Goal: Task Accomplishment & Management: Manage account settings

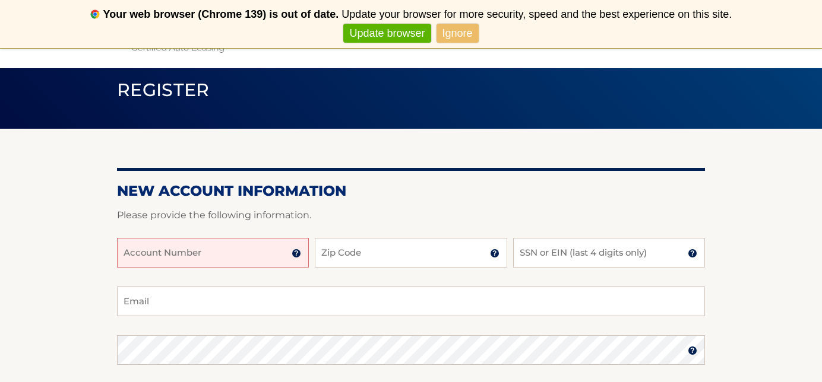
scroll to position [167, 0]
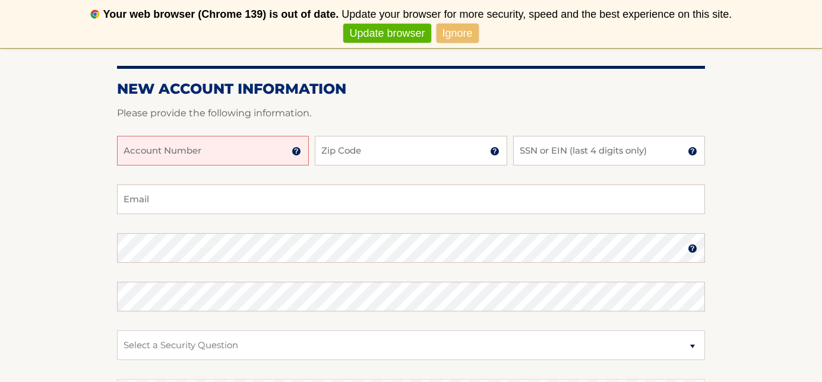
click at [293, 153] on img at bounding box center [297, 152] width 10 height 10
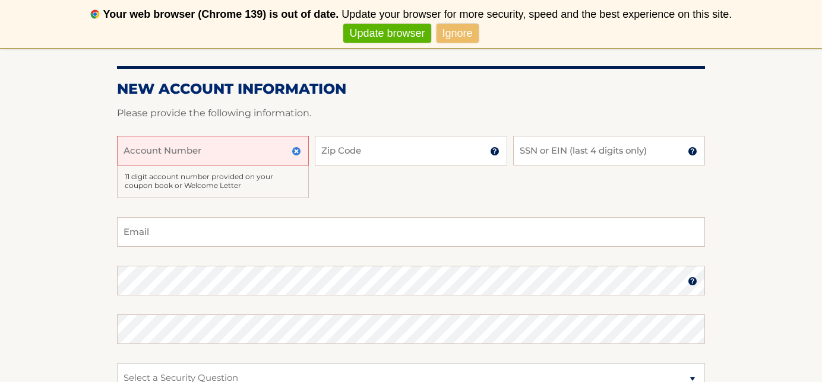
click at [213, 154] on input "Account Number" at bounding box center [213, 151] width 192 height 30
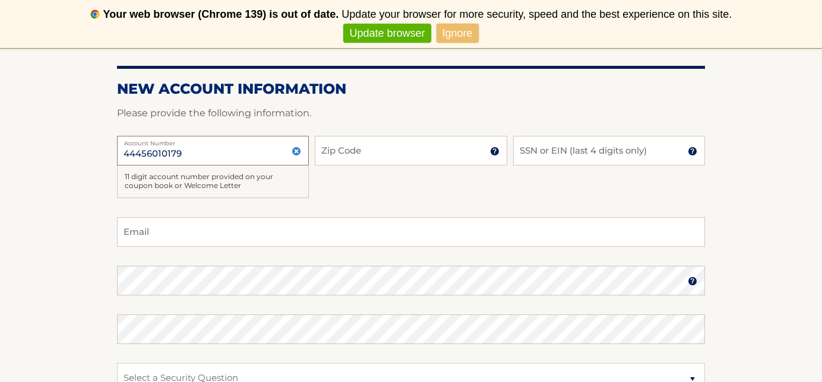
type input "44456010179"
click at [344, 148] on input "Zip Code" at bounding box center [411, 151] width 192 height 30
type input "11370"
click at [546, 155] on input "SSN or EIN (last 4 digits only)" at bounding box center [609, 151] width 192 height 30
type input "6609"
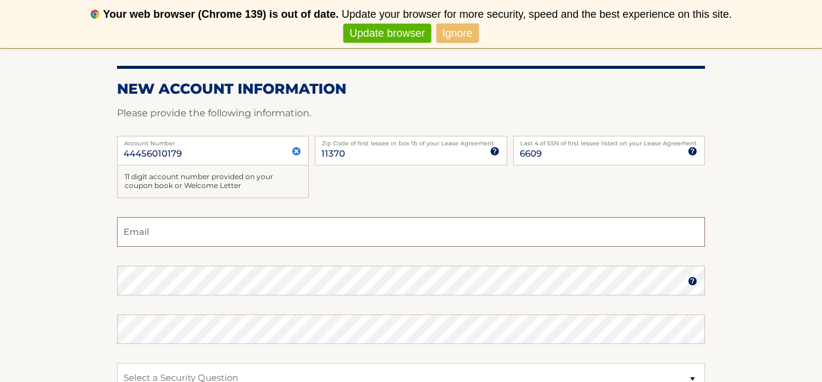
click at [358, 230] on input "Email" at bounding box center [411, 232] width 588 height 30
type input "alebuco789@hotmail.com"
click at [770, 233] on section "New Account Information Please provide the following information. 44456010179 A…" at bounding box center [411, 275] width 822 height 497
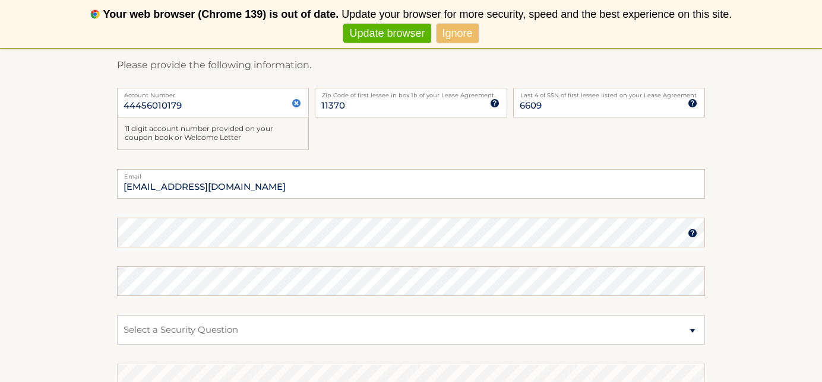
scroll to position [221, 0]
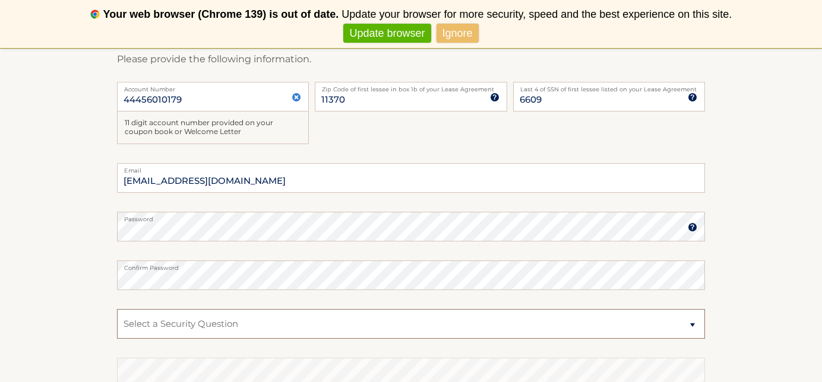
click at [203, 327] on select "Select a Security Question What was the name of your elementary school? What is…" at bounding box center [411, 324] width 588 height 30
select select "4"
click at [117, 309] on select "Select a Security Question What was the name of your elementary school? What is…" at bounding box center [411, 324] width 588 height 30
click at [205, 330] on select "Select a Security Question What was the name of your elementary school? What is…" at bounding box center [411, 324] width 588 height 30
click at [117, 309] on select "Select a Security Question What was the name of your elementary school? What is…" at bounding box center [411, 324] width 588 height 30
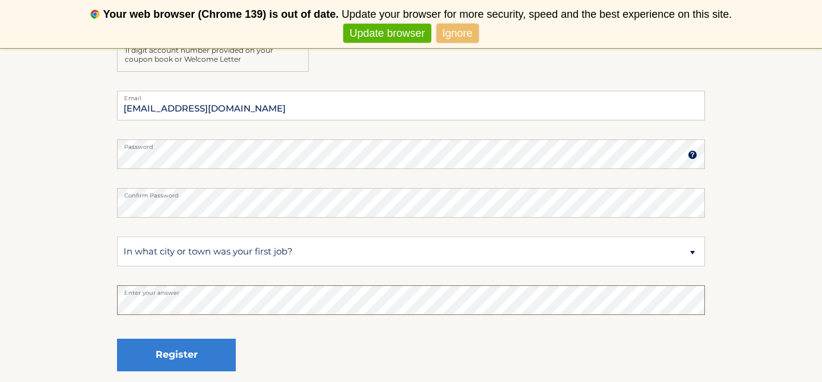
scroll to position [289, 0]
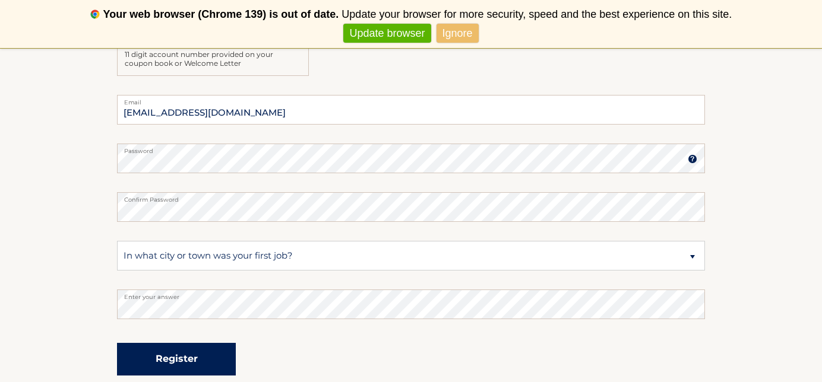
click at [201, 359] on button "Register" at bounding box center [176, 359] width 119 height 33
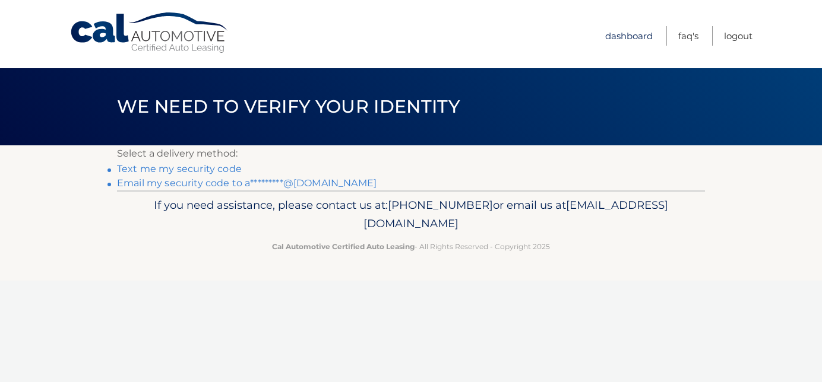
click at [631, 34] on link "Dashboard" at bounding box center [629, 36] width 48 height 20
click at [189, 180] on link "Email my security code to a*********@[DOMAIN_NAME]" at bounding box center [247, 183] width 260 height 11
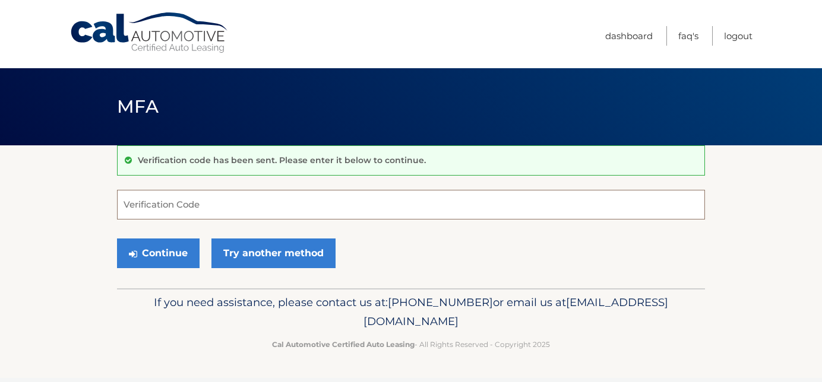
click at [182, 204] on input "Verification Code" at bounding box center [411, 205] width 588 height 30
click at [232, 208] on input "Verification Code" at bounding box center [411, 205] width 588 height 30
paste input "iW6fDKxXv!jlb3DB"
type input "i"
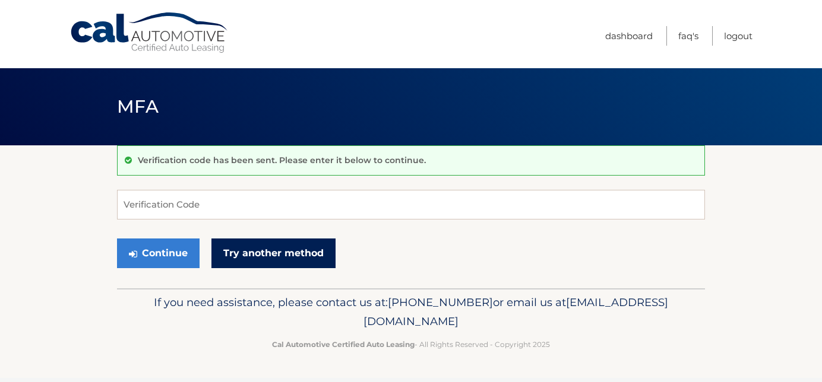
click at [235, 255] on link "Try another method" at bounding box center [273, 254] width 124 height 30
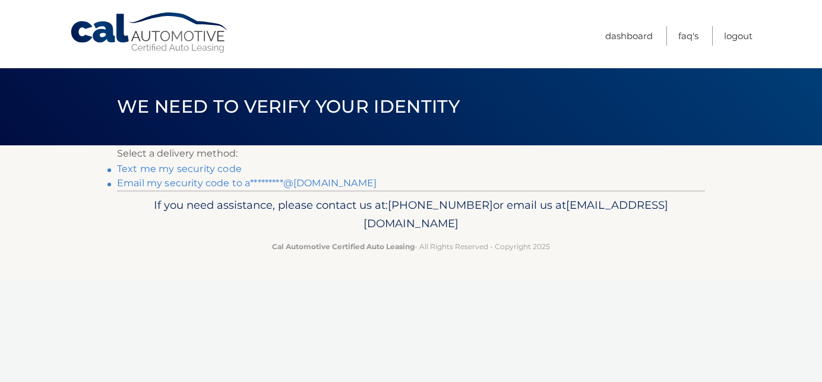
click at [190, 169] on link "Text me my security code" at bounding box center [179, 168] width 125 height 11
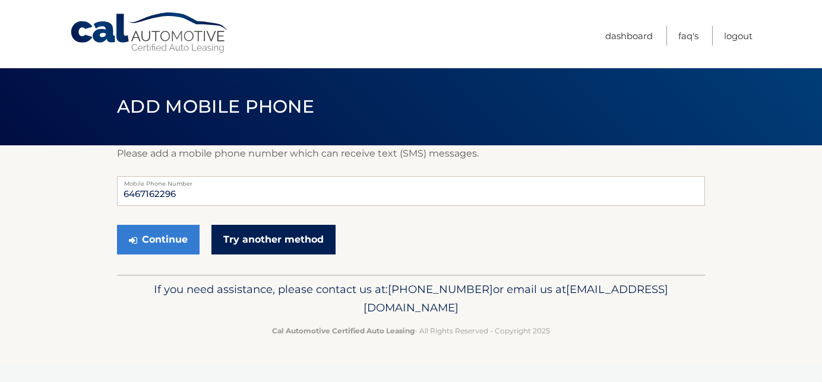
click at [249, 244] on link "Try another method" at bounding box center [273, 240] width 124 height 30
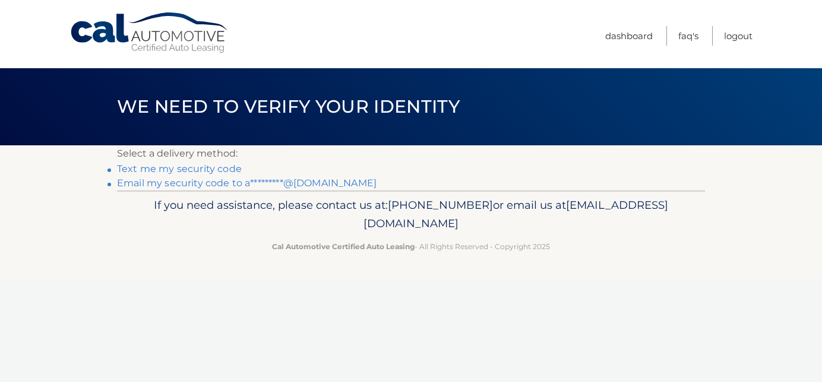
click at [210, 185] on link "Email my security code to a*********@[DOMAIN_NAME]" at bounding box center [247, 183] width 260 height 11
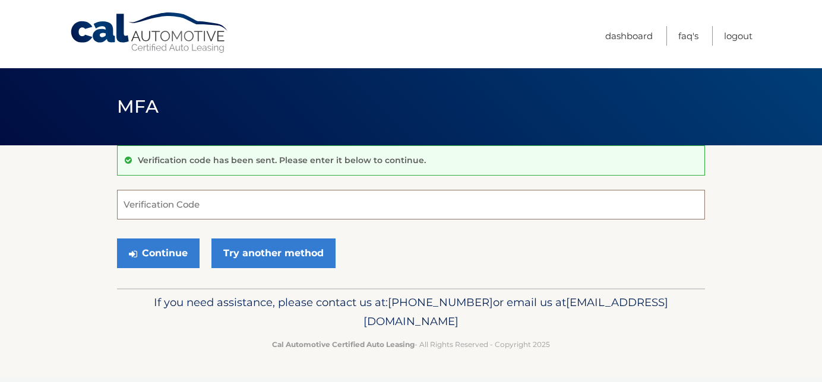
click at [195, 204] on input "Verification Code" at bounding box center [411, 205] width 588 height 30
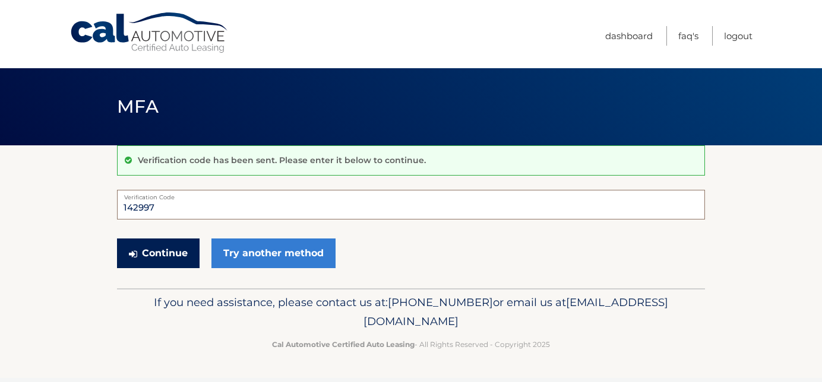
type input "142997"
click at [178, 257] on button "Continue" at bounding box center [158, 254] width 83 height 30
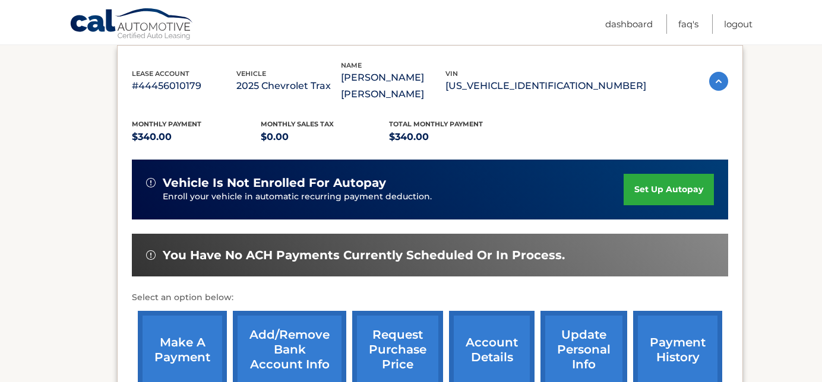
scroll to position [299, 0]
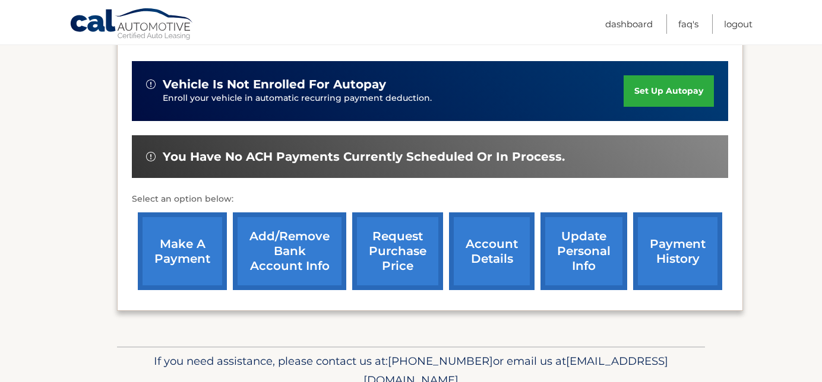
click at [181, 242] on link "make a payment" at bounding box center [182, 252] width 89 height 78
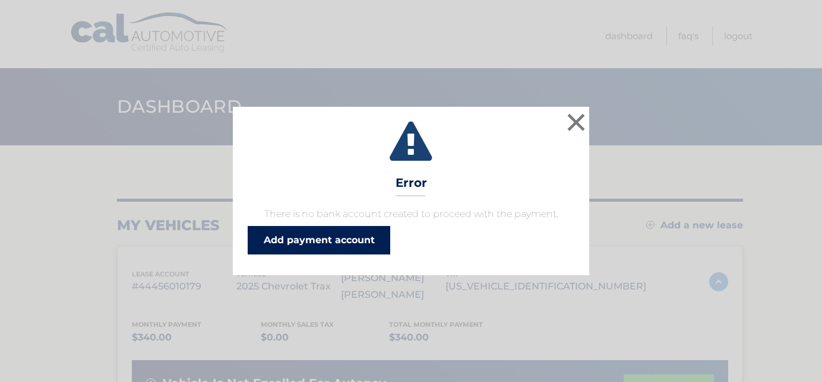
click at [287, 245] on link "Add payment account" at bounding box center [319, 240] width 143 height 29
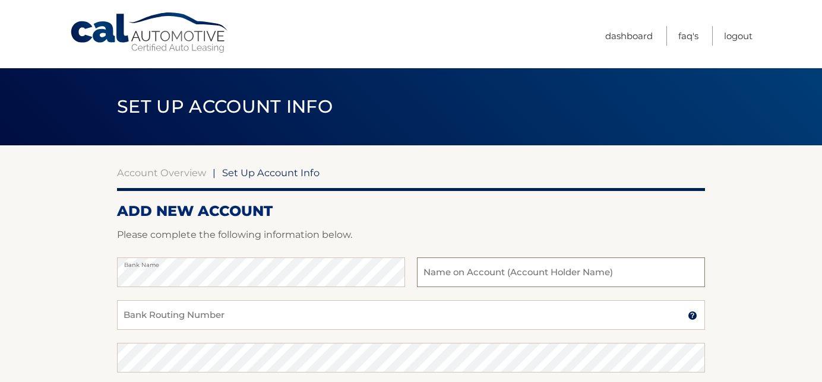
click at [453, 278] on input "text" at bounding box center [561, 273] width 288 height 30
type input "WIIOLO INC"
click at [349, 306] on input "Bank Routing Number" at bounding box center [411, 316] width 588 height 30
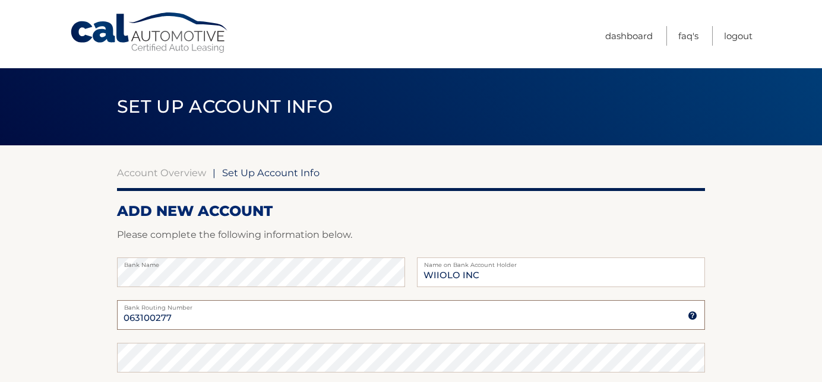
scroll to position [38, 0]
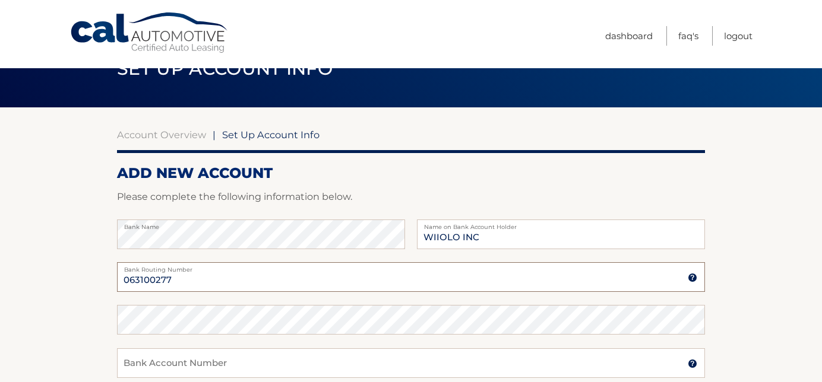
type input "063100277"
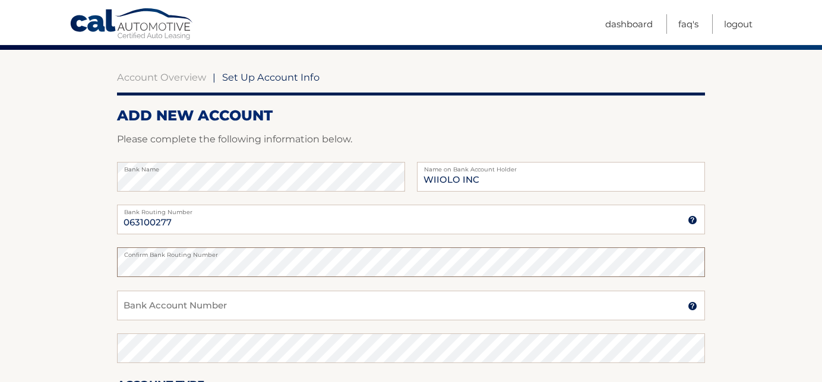
scroll to position [96, 0]
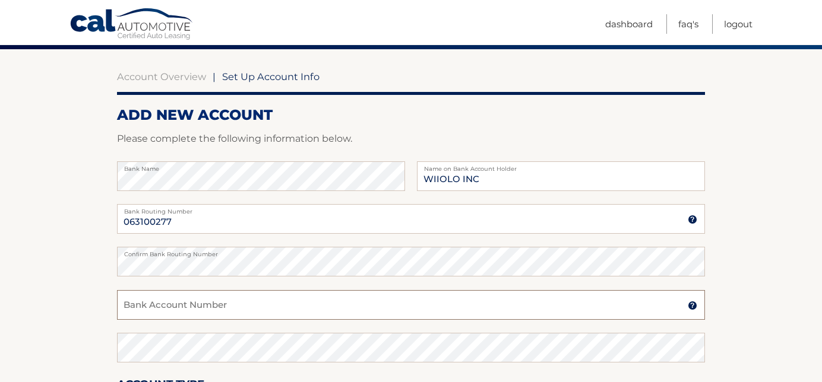
click at [145, 304] on input "Bank Account Number" at bounding box center [411, 305] width 588 height 30
type input "898157667919"
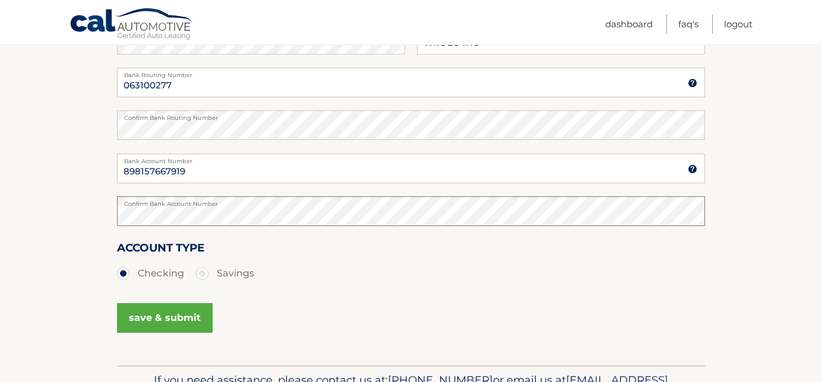
scroll to position [235, 0]
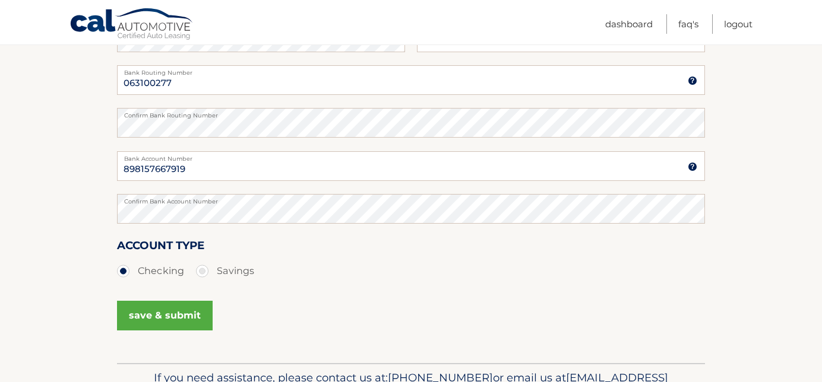
click at [180, 324] on button "save & submit" at bounding box center [165, 316] width 96 height 30
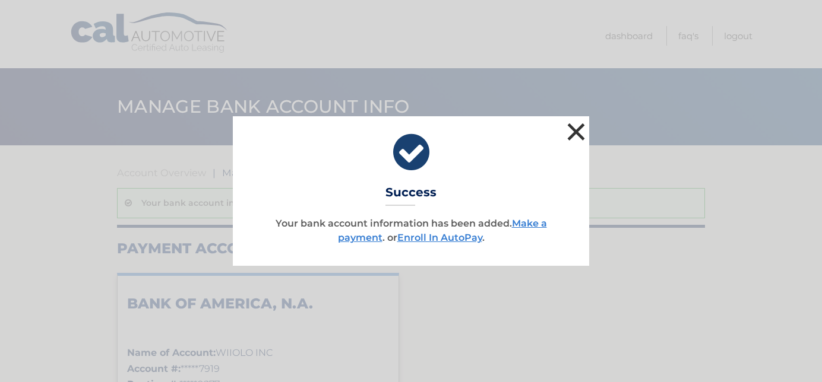
click at [577, 129] on button "×" at bounding box center [576, 132] width 24 height 24
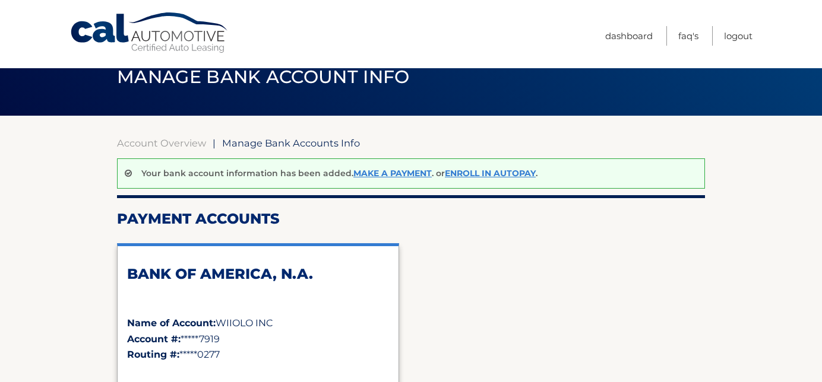
scroll to position [27, 0]
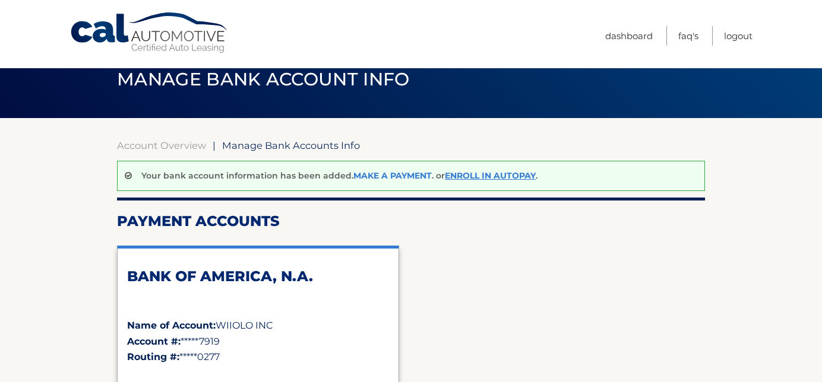
click at [377, 179] on link "Make a payment" at bounding box center [392, 175] width 78 height 11
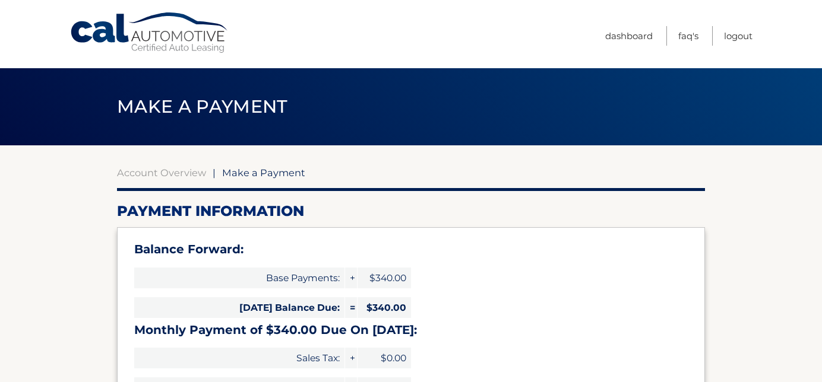
select select "NjAzNmUwZWMtYWQwMS00NDExLWIwNmMtYTQ5NjQ5MTJkMmFm"
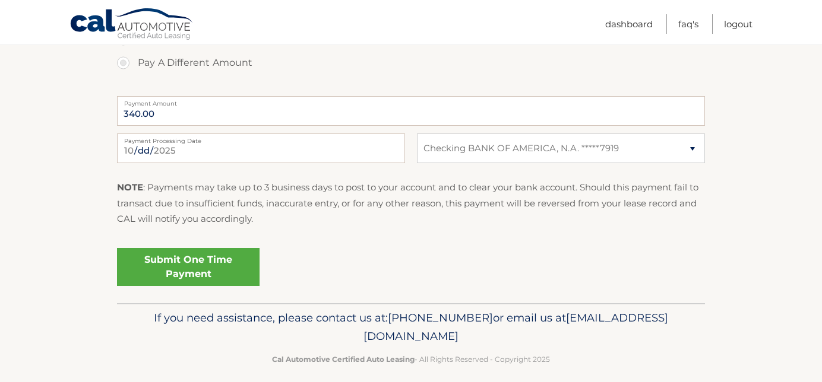
scroll to position [508, 0]
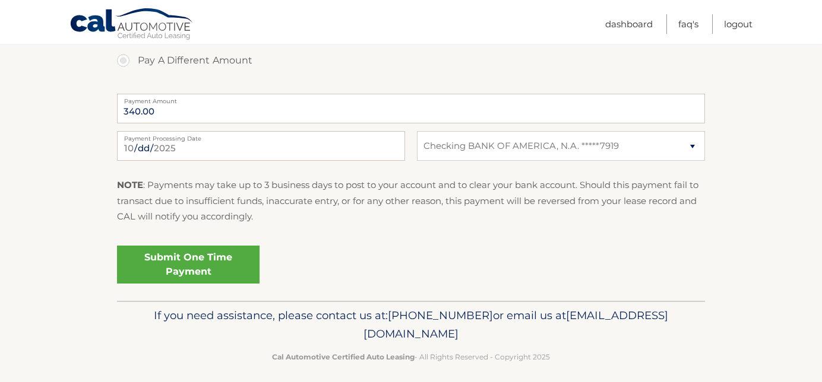
click at [181, 266] on link "Submit One Time Payment" at bounding box center [188, 265] width 143 height 38
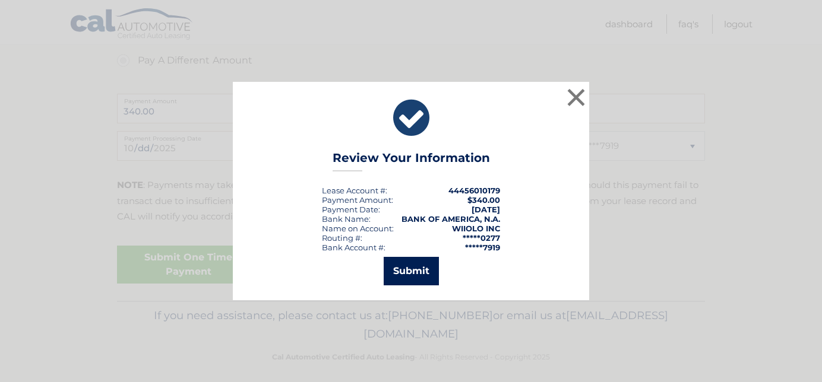
click at [412, 264] on button "Submit" at bounding box center [411, 271] width 55 height 29
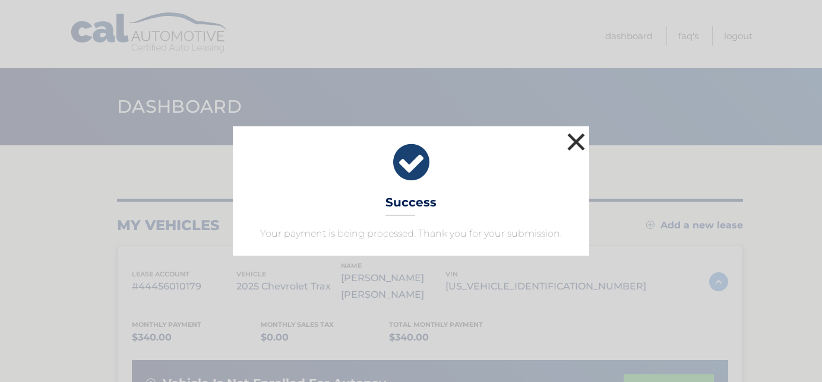
click at [581, 142] on button "×" at bounding box center [576, 142] width 24 height 24
